Goal: Task Accomplishment & Management: Manage account settings

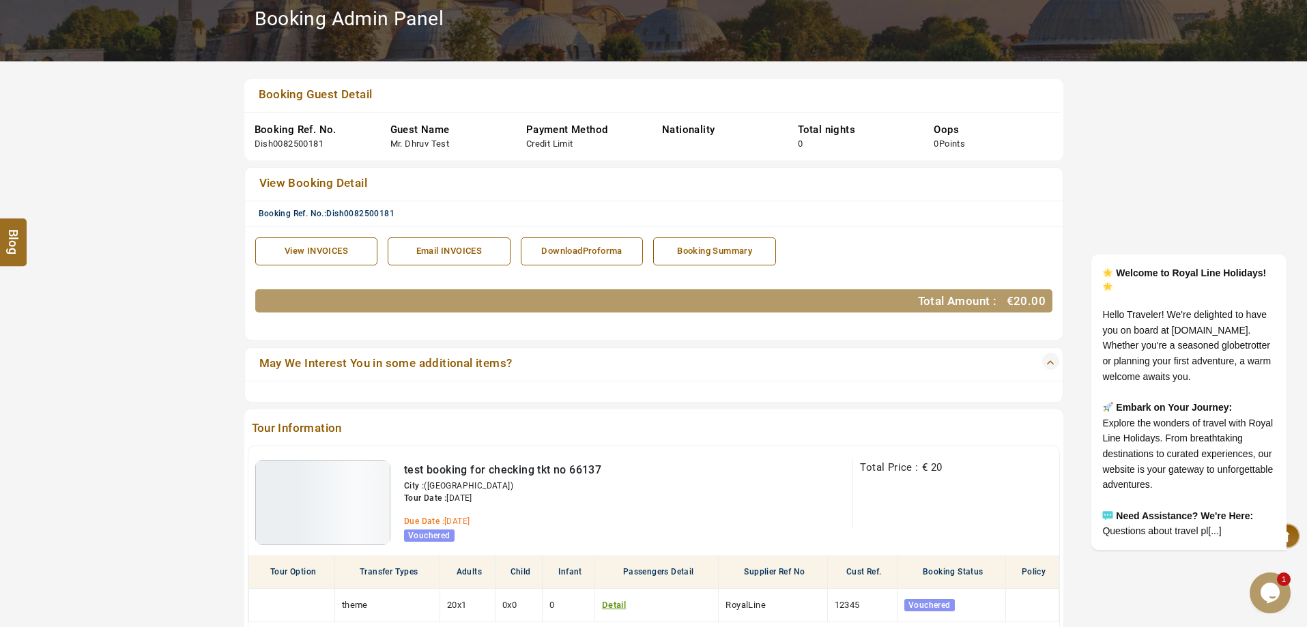
scroll to position [410, 0]
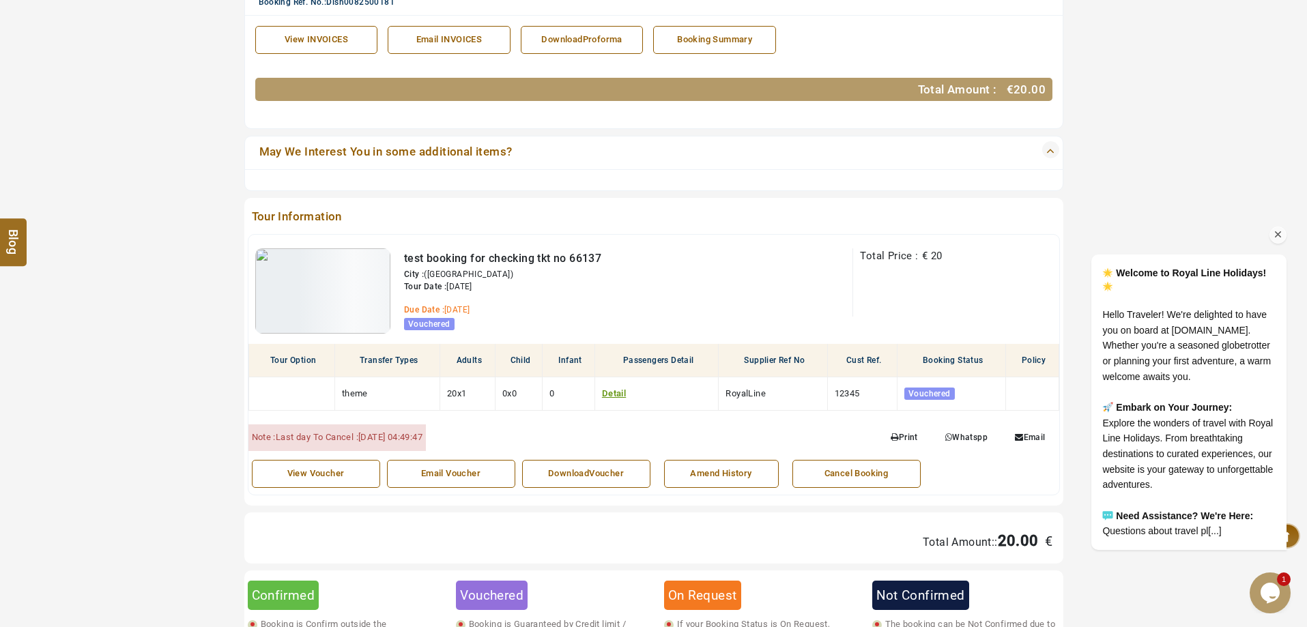
click at [1277, 229] on icon "Chat attention grabber" at bounding box center [1278, 235] width 12 height 12
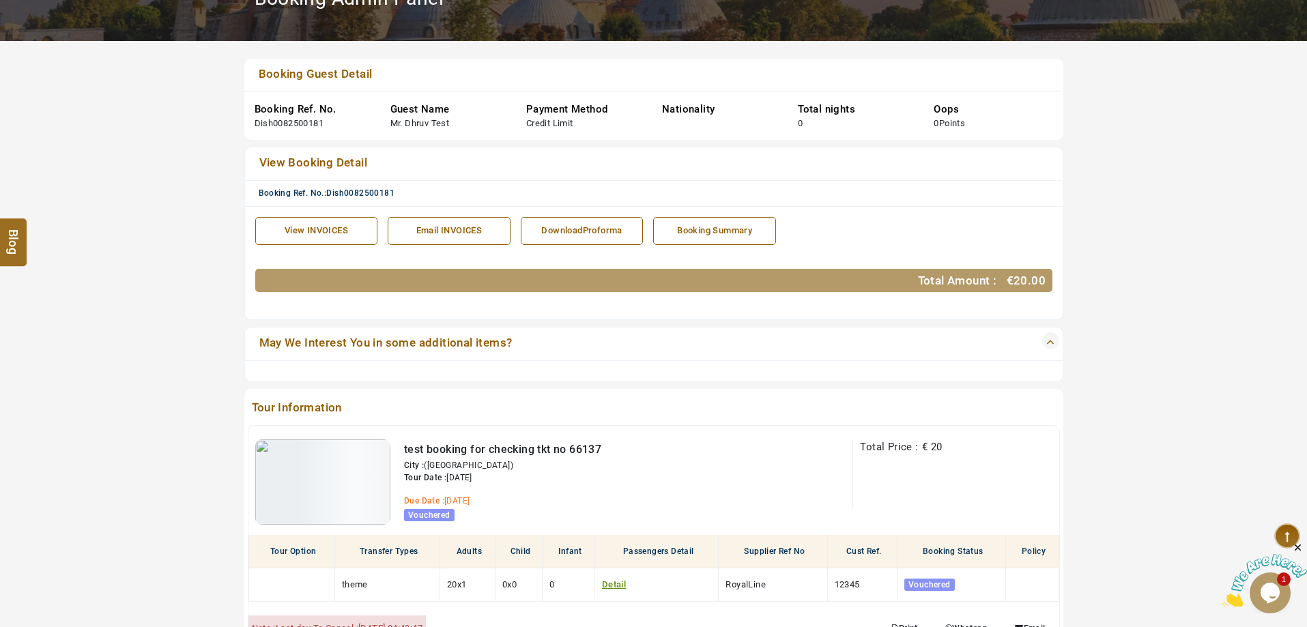
scroll to position [205, 0]
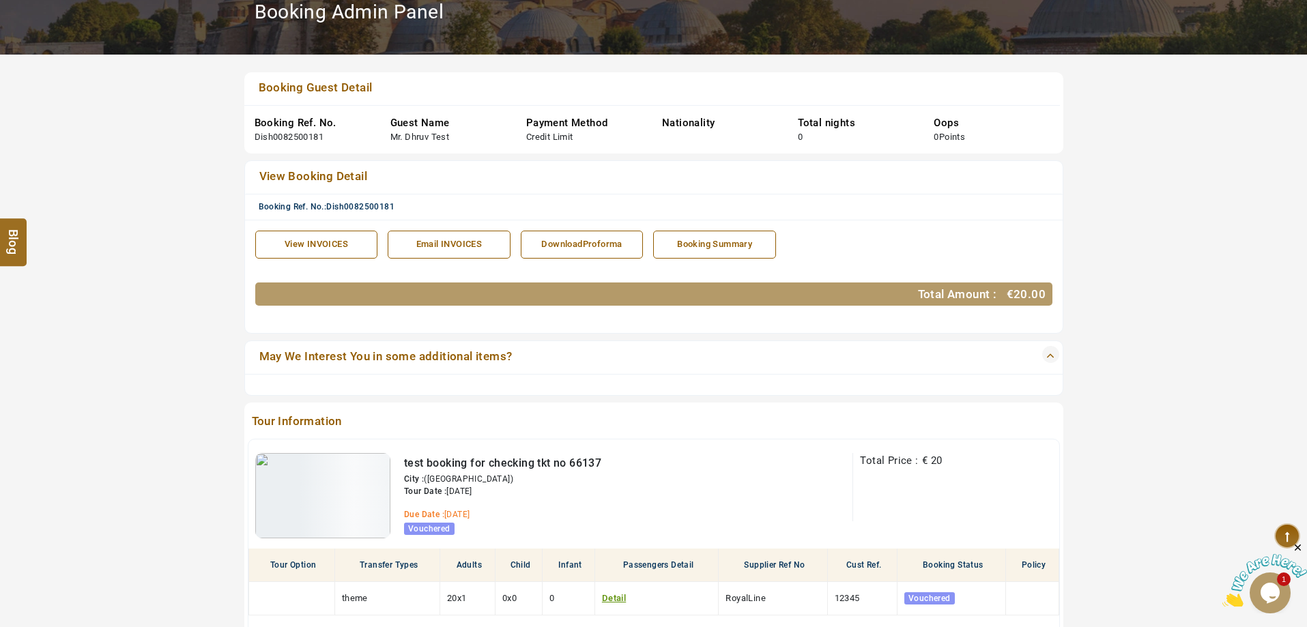
click at [718, 434] on div "Tour Information test booking for checking tkt no 66137 City : (Dubai) Tour Dat…" at bounding box center [653, 556] width 819 height 307
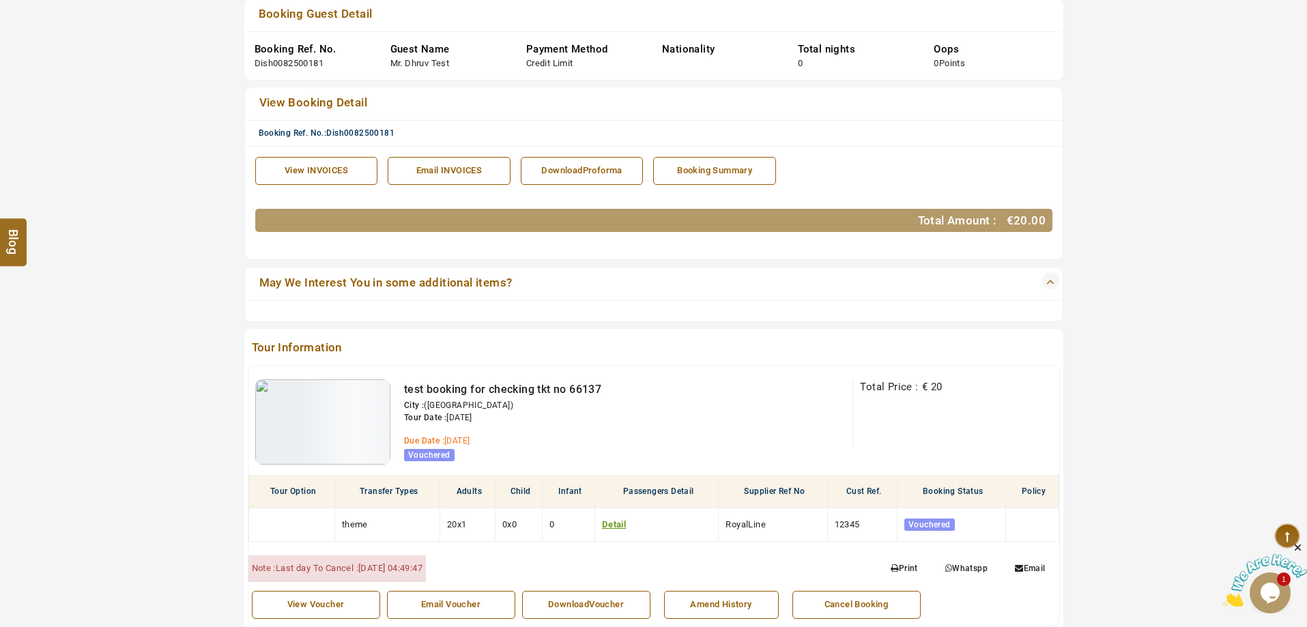
scroll to position [410, 0]
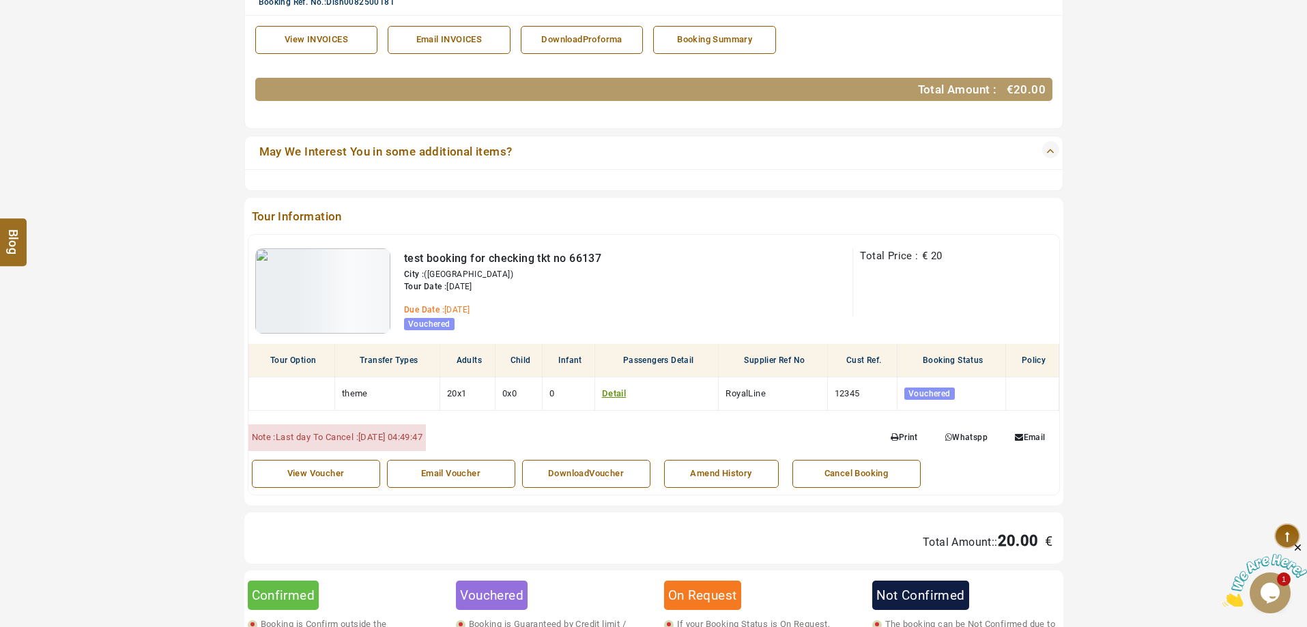
click at [852, 471] on link "Cancel Booking" at bounding box center [856, 474] width 128 height 28
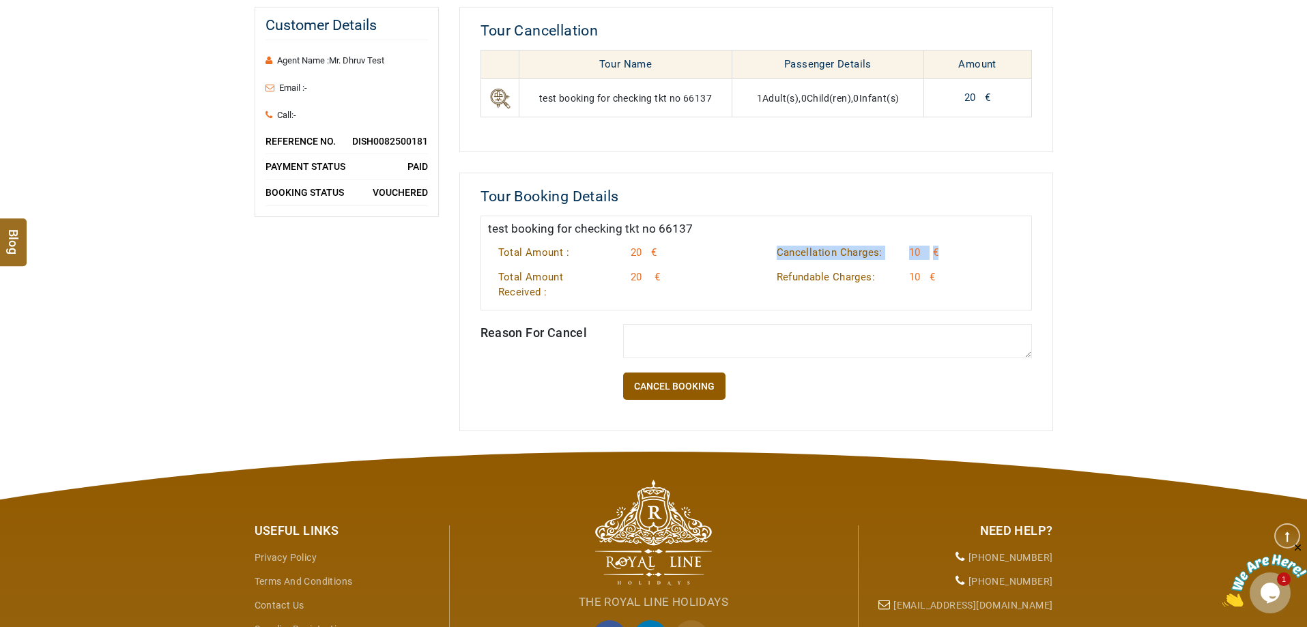
drag, startPoint x: 776, startPoint y: 253, endPoint x: 945, endPoint y: 254, distance: 169.3
click at [945, 254] on div "Cancellation Charges: 10 €" at bounding box center [895, 258] width 278 height 25
click at [718, 335] on textarea at bounding box center [827, 341] width 409 height 34
type textarea "**********"
click at [674, 388] on link "CANCEL BOOKING" at bounding box center [674, 386] width 102 height 27
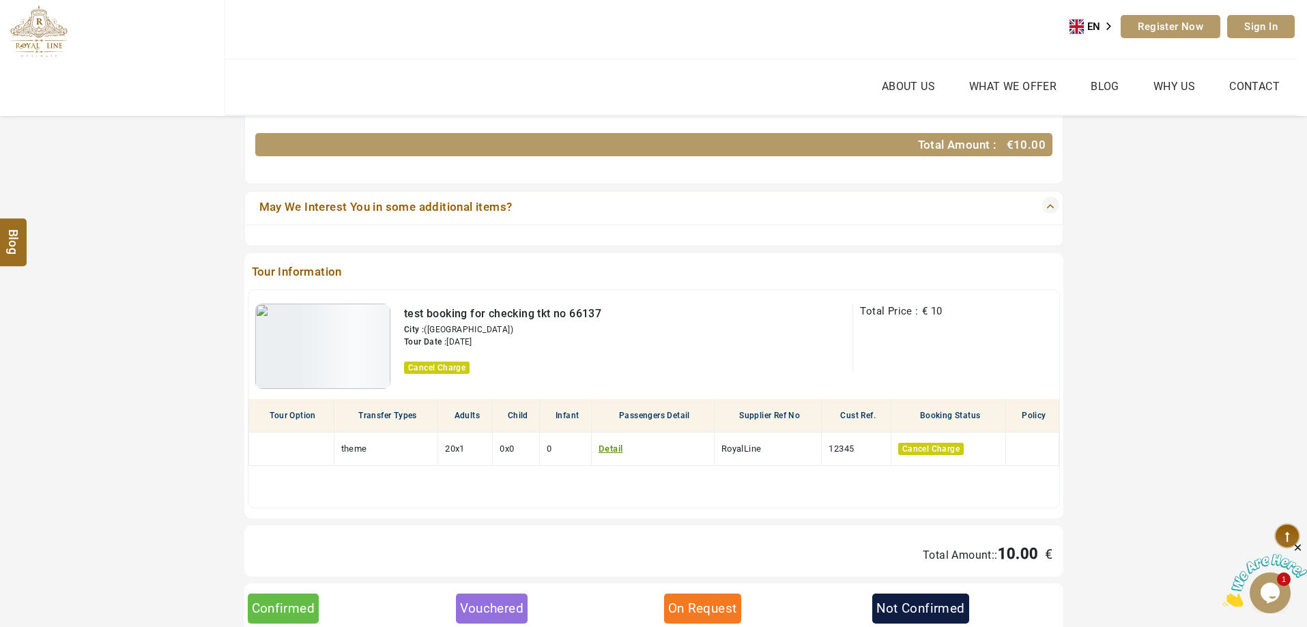
scroll to position [478, 0]
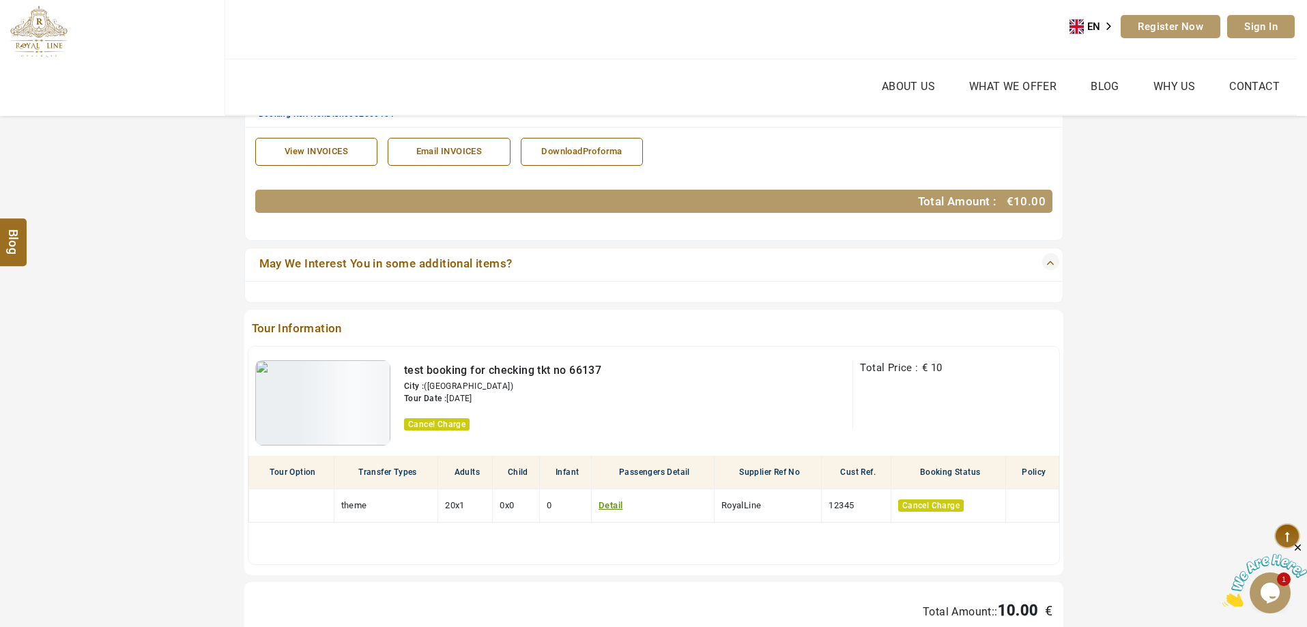
scroll to position [205, 0]
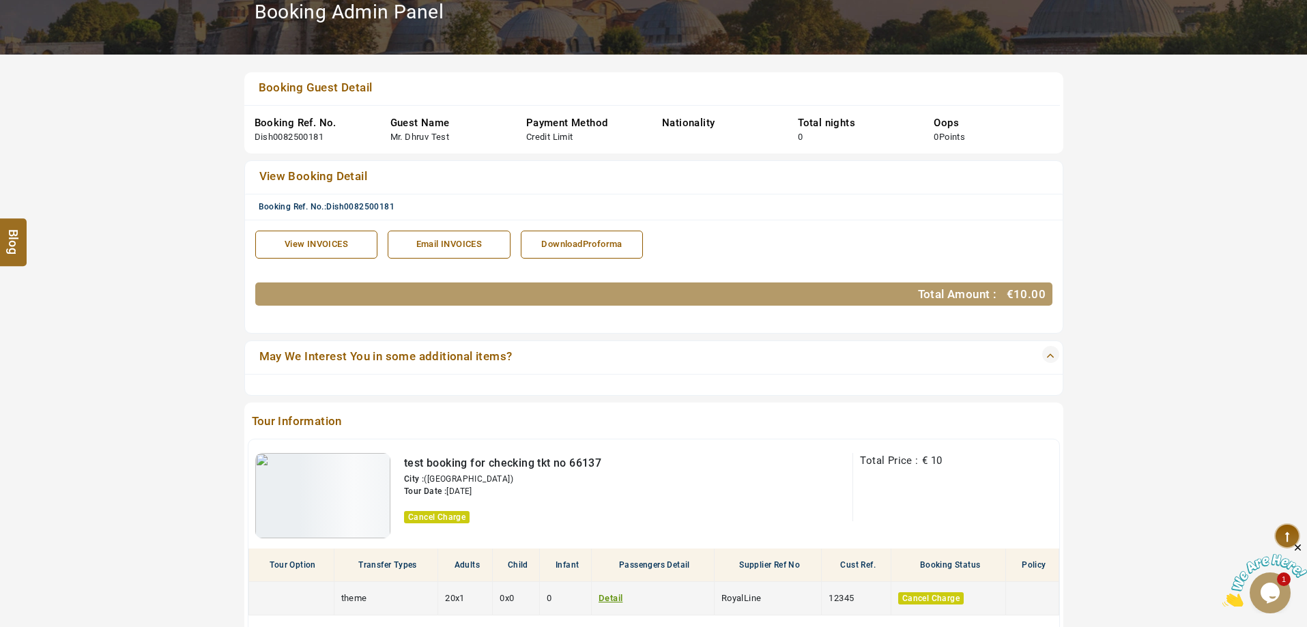
click at [932, 597] on span "Cancel Charge" at bounding box center [931, 598] width 66 height 12
click at [934, 597] on span "Cancel Charge" at bounding box center [931, 598] width 66 height 12
copy span "Cancel Charge"
click at [919, 598] on span "Cancel Charge" at bounding box center [931, 598] width 66 height 12
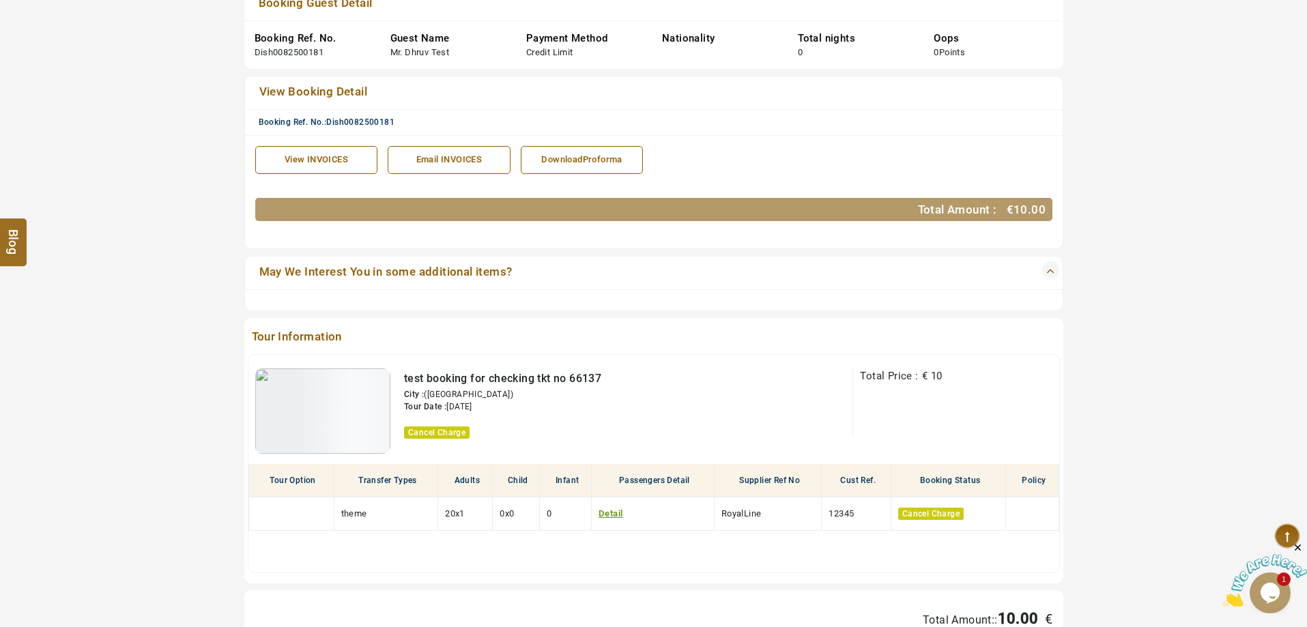
scroll to position [410, 0]
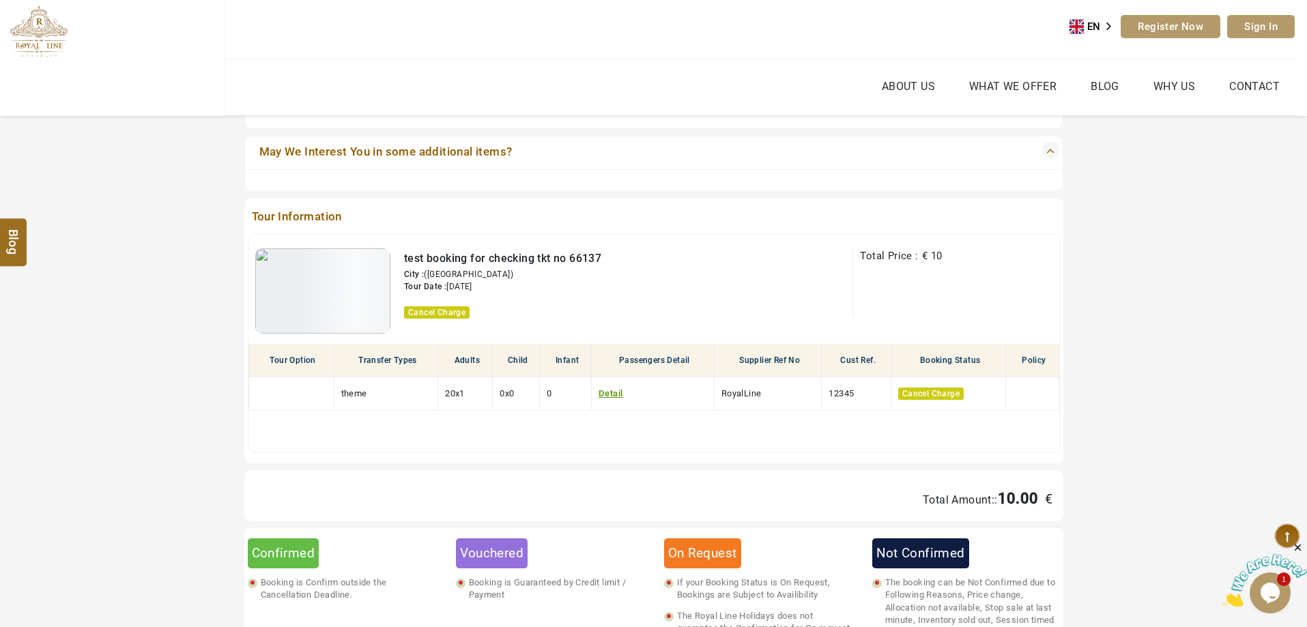
click at [610, 235] on div "test booking for checking tkt no 66137 City : (Dubai) Tour Date : 15/09/2025 Ca…" at bounding box center [653, 288] width 811 height 106
